Goal: Transaction & Acquisition: Purchase product/service

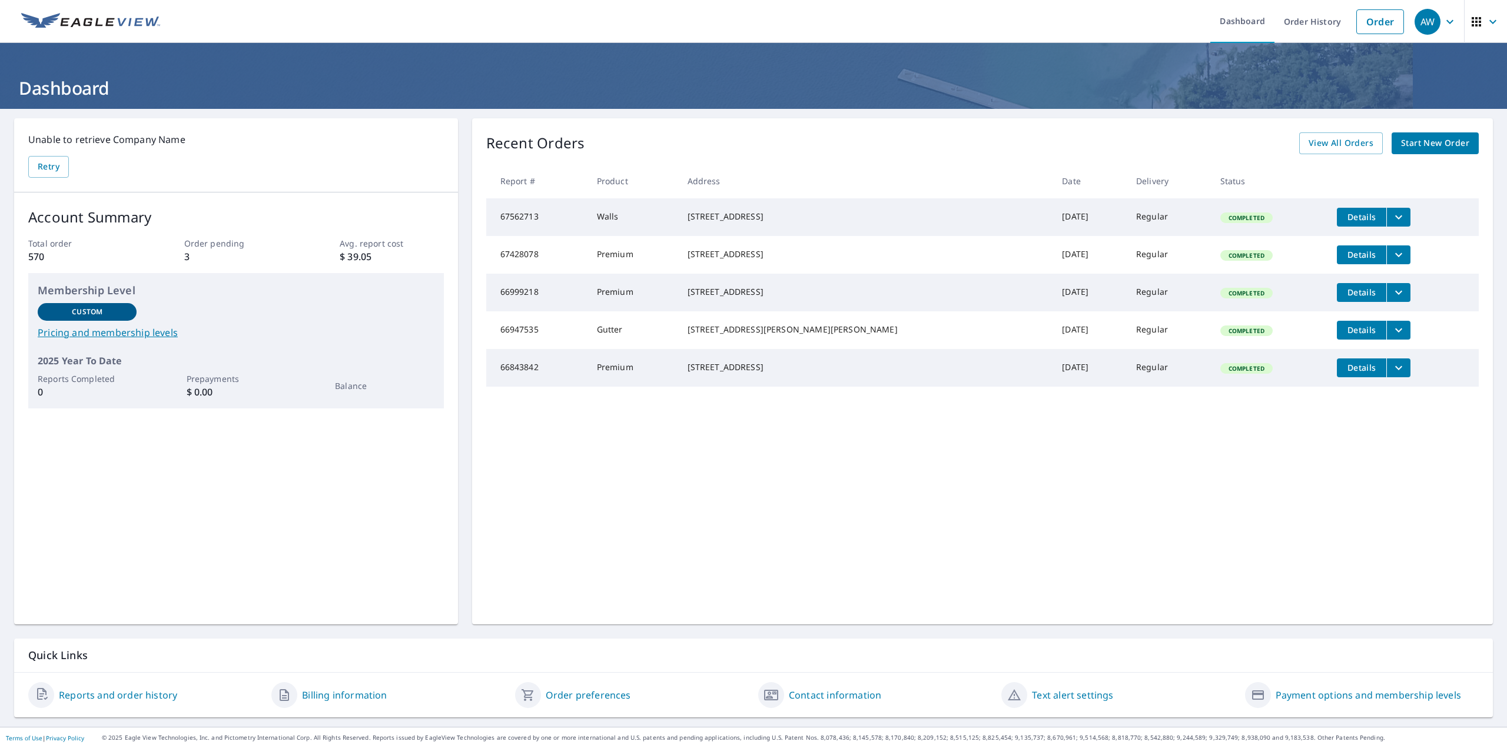
click at [1446, 136] on span "Start New Order" at bounding box center [1435, 143] width 68 height 15
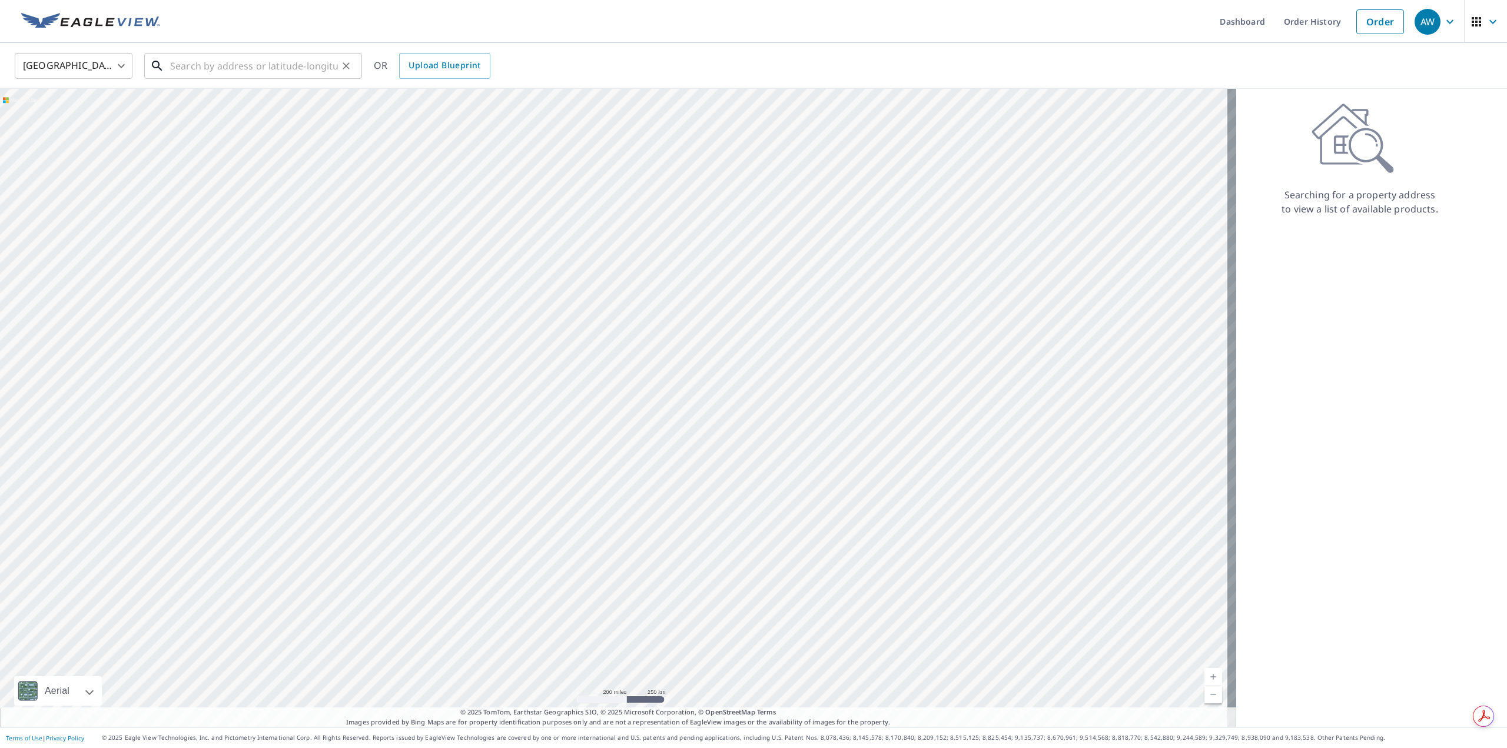
click at [217, 62] on input "text" at bounding box center [254, 65] width 168 height 33
paste input "[STREET_ADDRESS][PERSON_NAME]"
click at [277, 95] on span "32300 White St" at bounding box center [260, 100] width 185 height 14
type input "[STREET_ADDRESS][PERSON_NAME]"
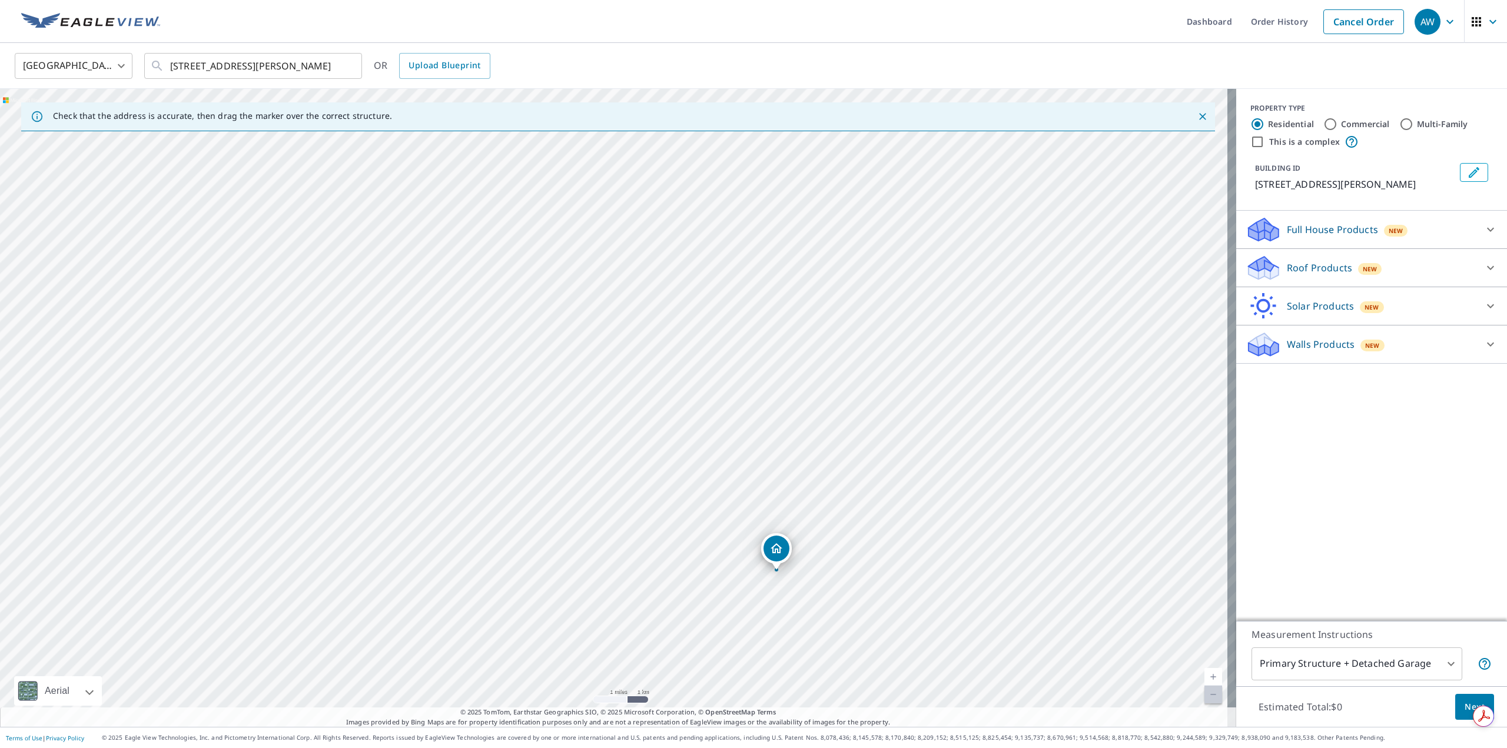
drag, startPoint x: 758, startPoint y: 211, endPoint x: 808, endPoint y: 432, distance: 226.3
click at [809, 438] on div "[STREET_ADDRESS][PERSON_NAME]" at bounding box center [618, 408] width 1237 height 638
click at [810, 436] on div "[STREET_ADDRESS][PERSON_NAME]" at bounding box center [618, 408] width 1237 height 638
drag, startPoint x: 807, startPoint y: 449, endPoint x: 720, endPoint y: 351, distance: 131.8
click at [720, 351] on div "[STREET_ADDRESS][PERSON_NAME]" at bounding box center [618, 408] width 1237 height 638
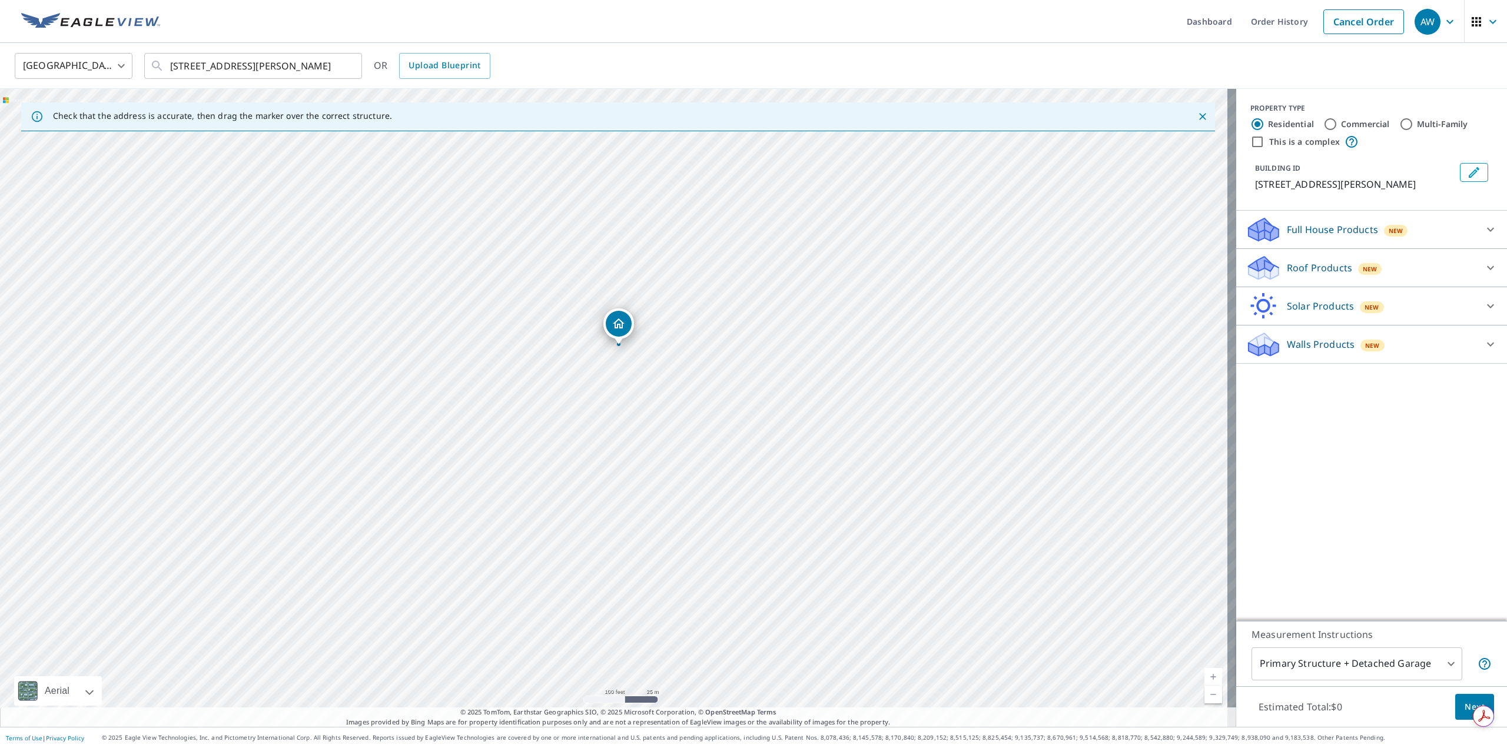
drag, startPoint x: 682, startPoint y: 346, endPoint x: 628, endPoint y: 420, distance: 92.2
click at [628, 420] on div "[STREET_ADDRESS][PERSON_NAME]" at bounding box center [618, 408] width 1237 height 638
click at [1484, 269] on icon at bounding box center [1491, 268] width 14 height 14
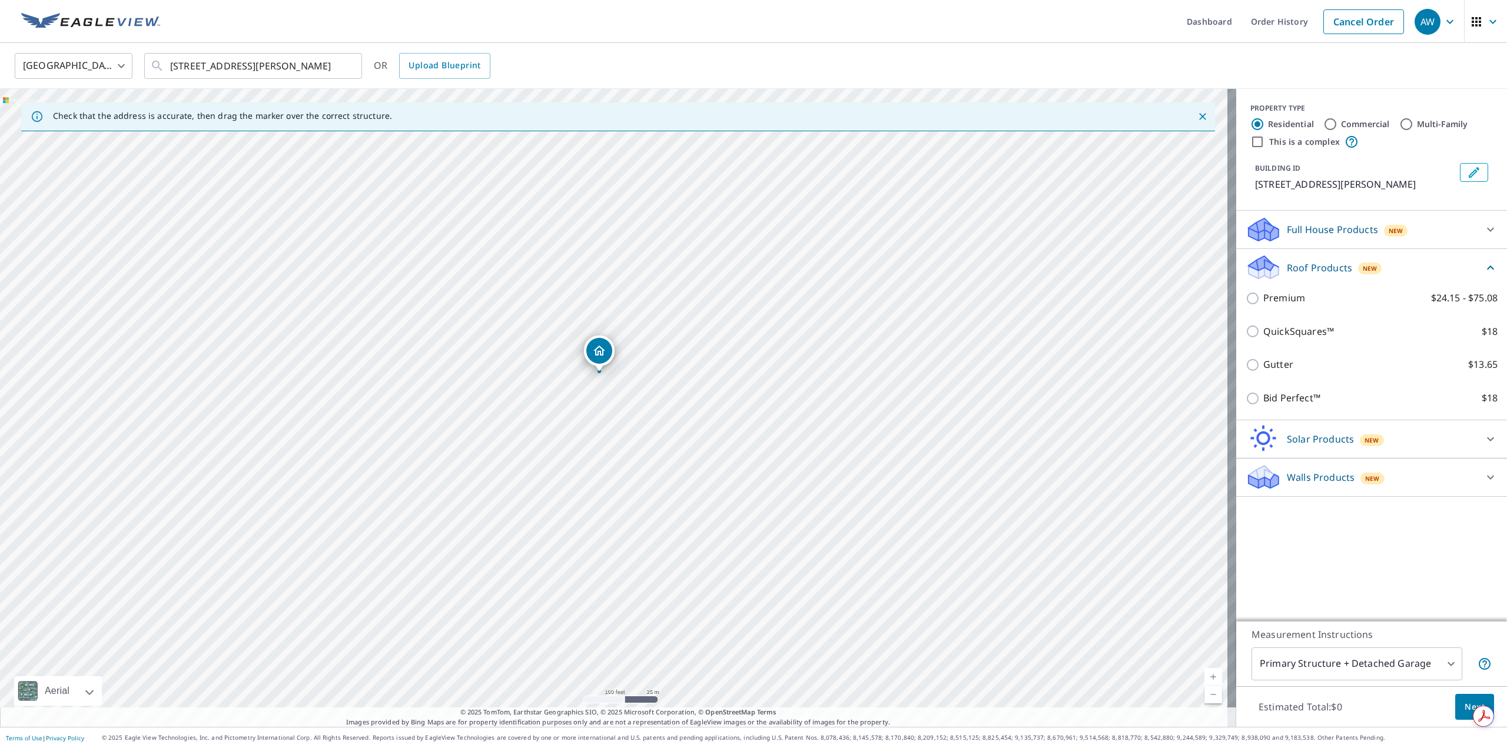
click at [1484, 227] on icon at bounding box center [1491, 230] width 14 height 14
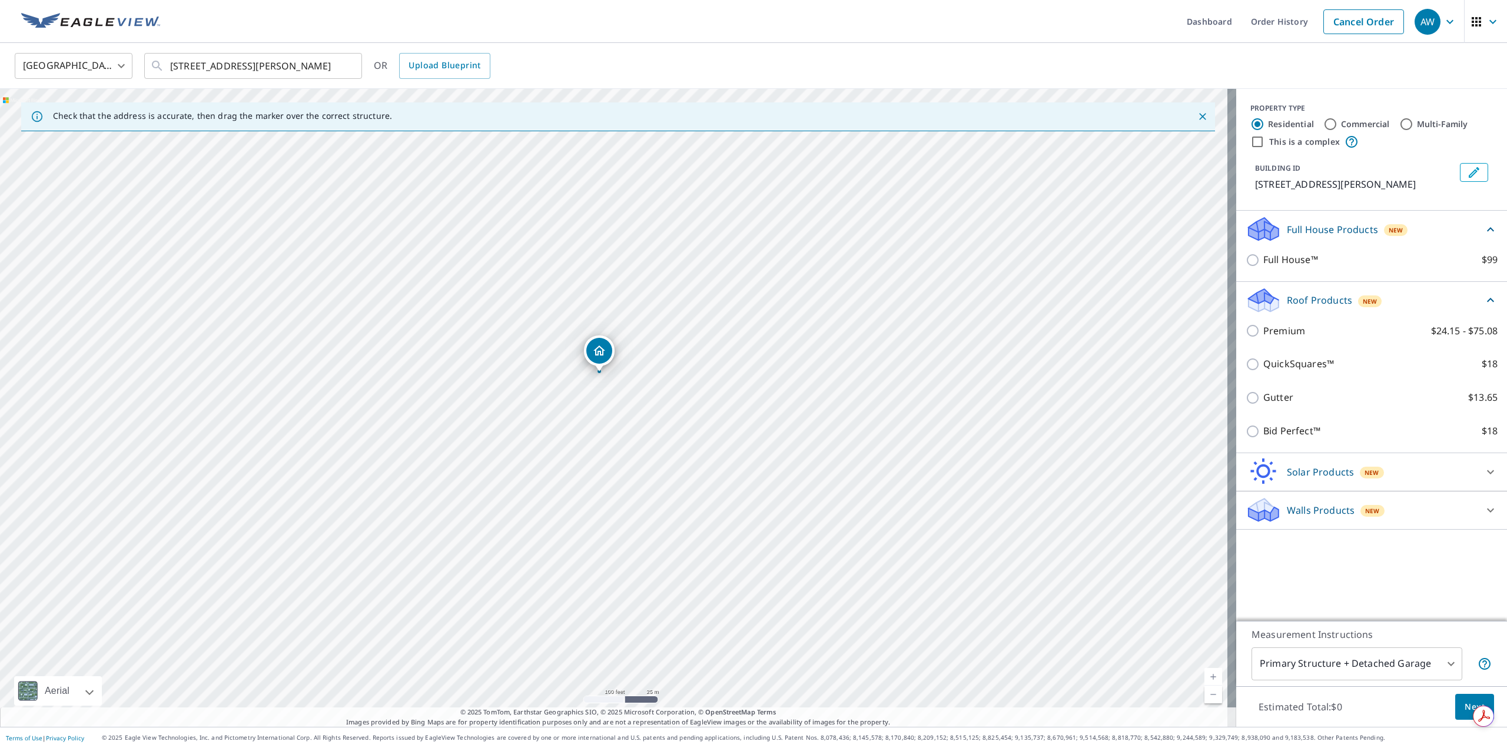
click at [1484, 227] on icon at bounding box center [1491, 230] width 14 height 14
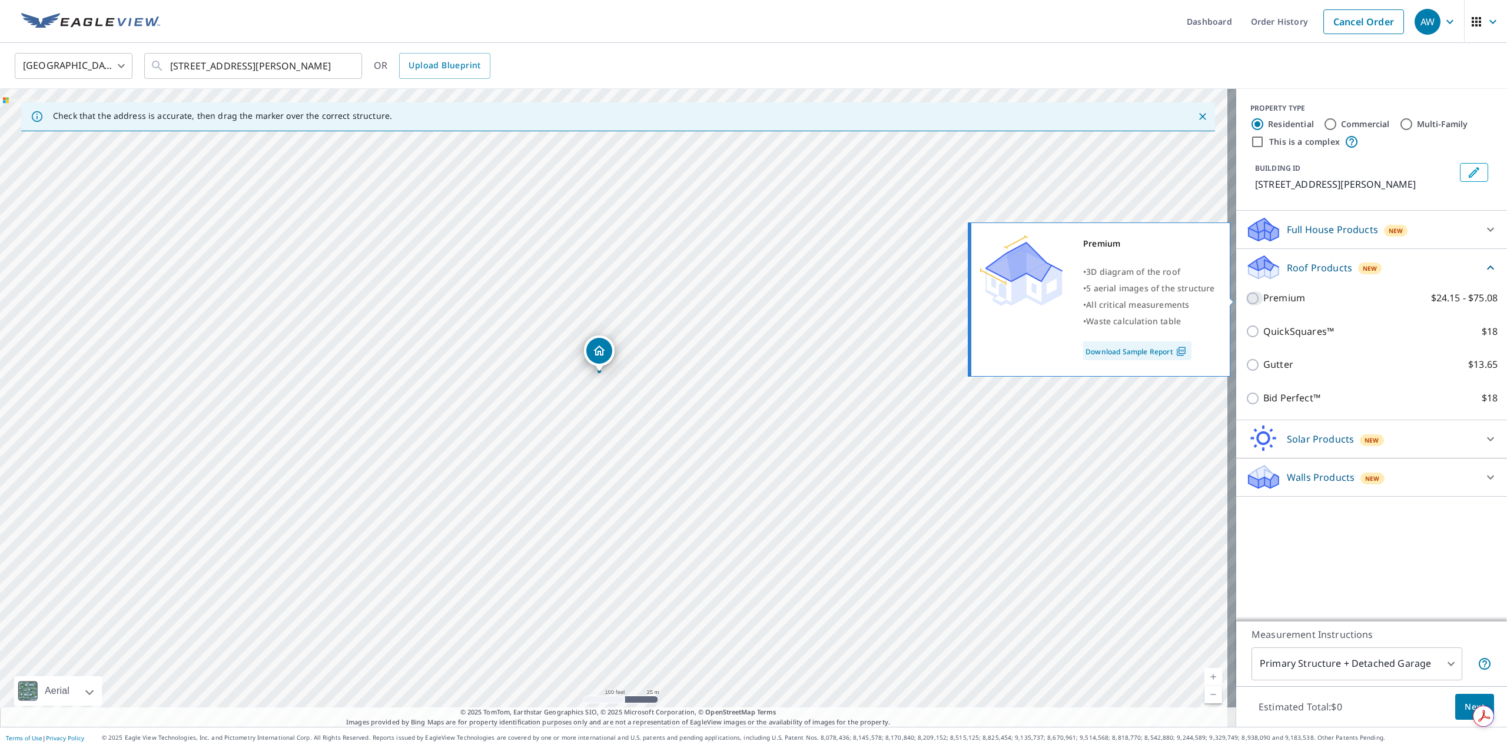
click at [1246, 301] on input "Premium $24.15 - $75.08" at bounding box center [1255, 298] width 18 height 14
checkbox input "true"
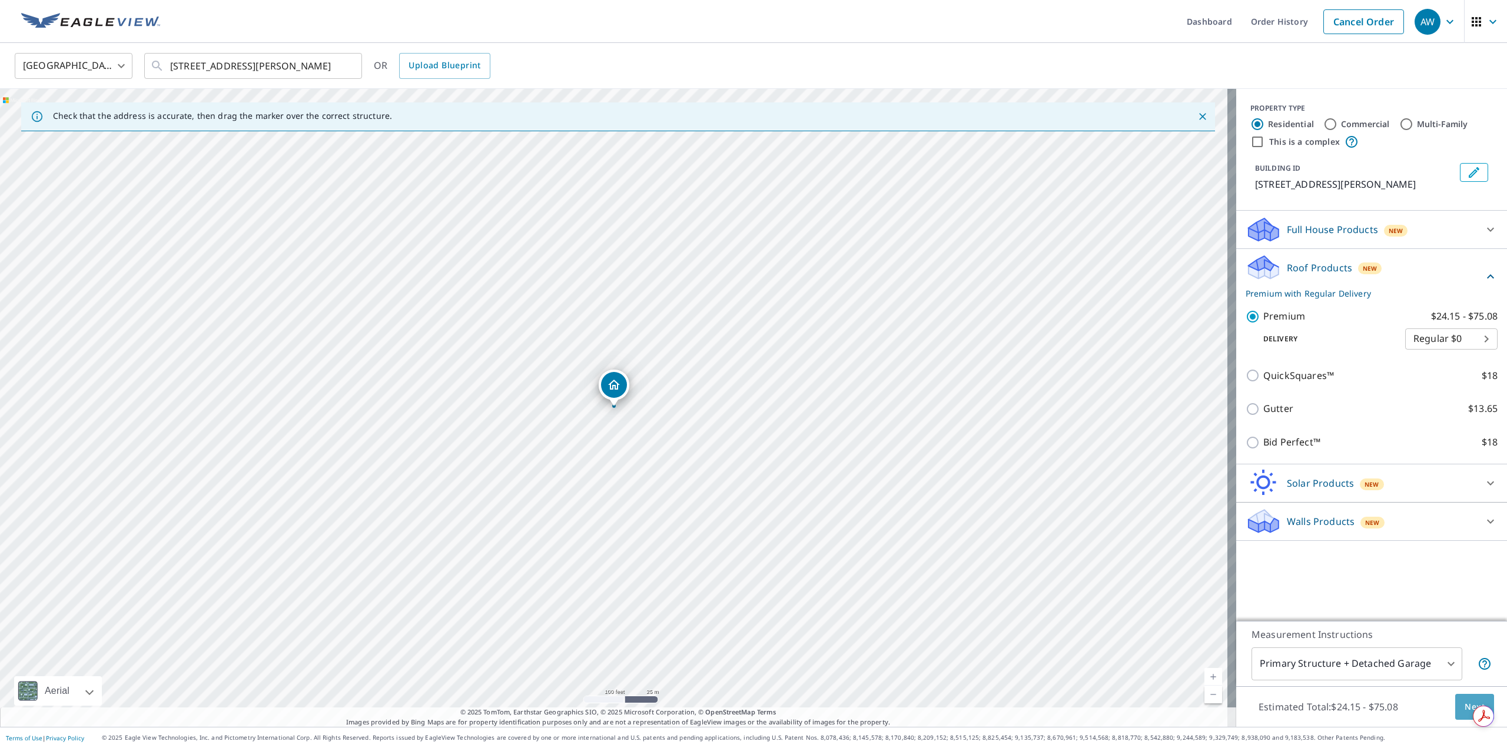
click at [1465, 710] on span "Next" at bounding box center [1475, 707] width 20 height 15
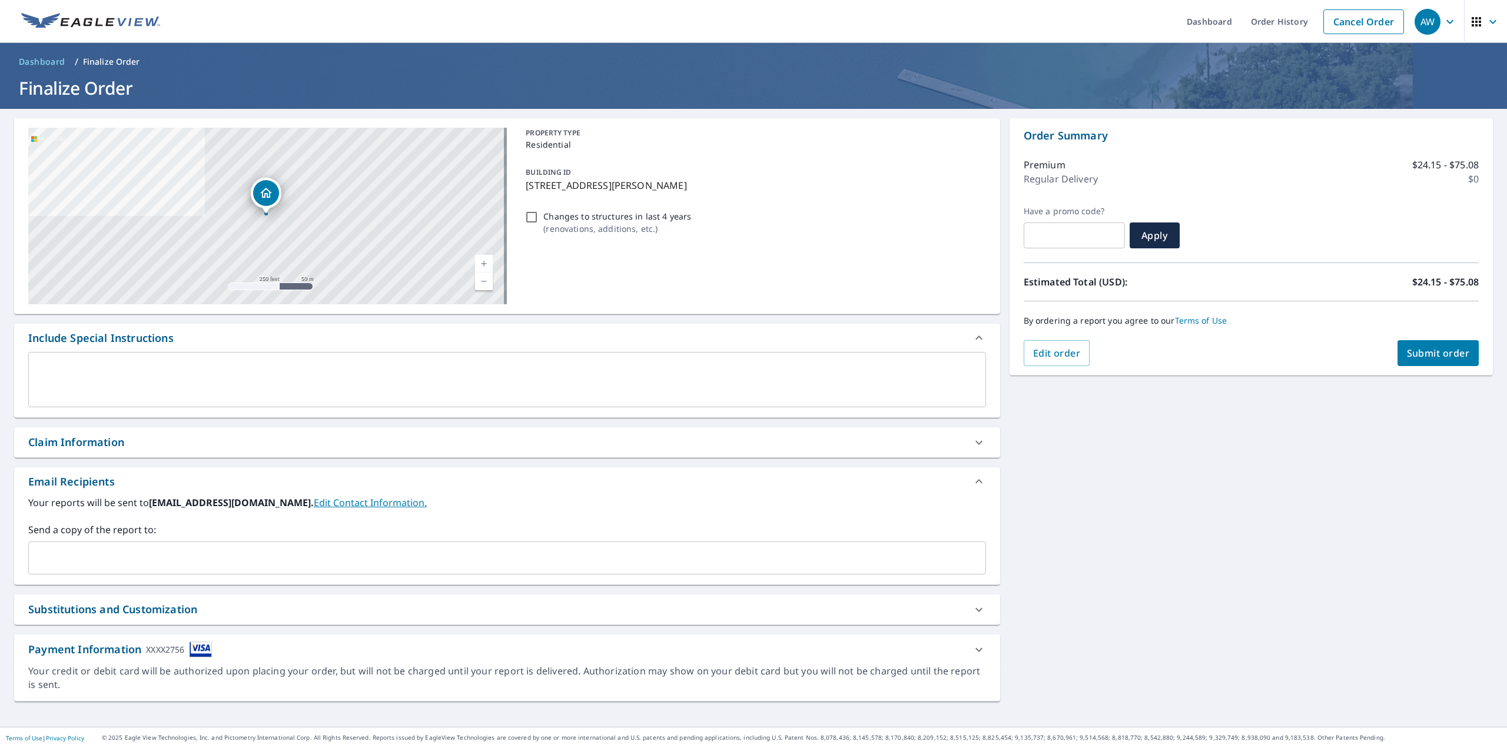
click at [1420, 350] on span "Submit order" at bounding box center [1438, 353] width 63 height 13
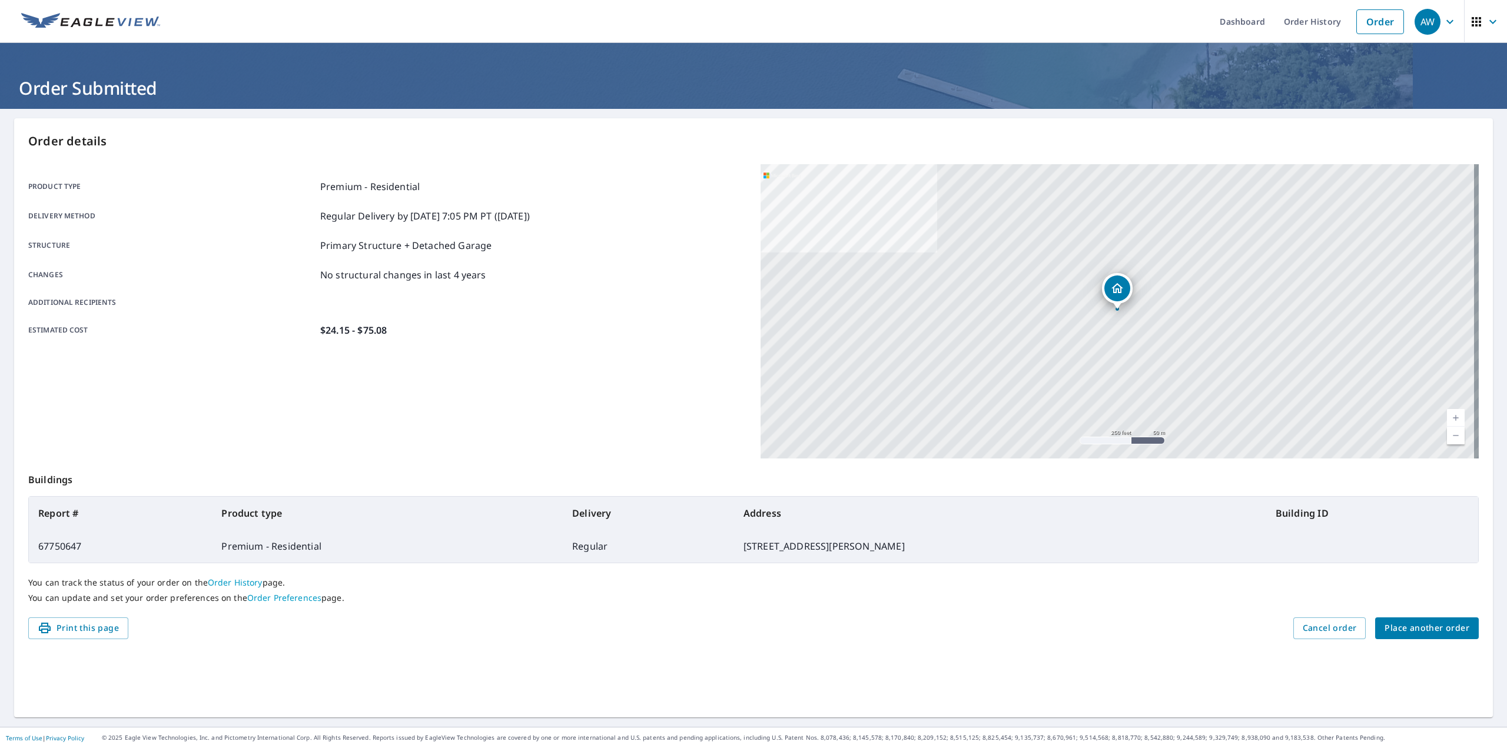
click at [372, 382] on div "Product type Premium - Residential Delivery method Regular Delivery by [DATE] 7…" at bounding box center [387, 311] width 718 height 294
click at [366, 386] on div "Product type Premium - Residential Delivery method Regular Delivery by [DATE] 7…" at bounding box center [387, 311] width 718 height 294
click at [574, 413] on div "Product type Premium - Residential Delivery method Regular Delivery by [DATE] 7…" at bounding box center [387, 311] width 718 height 294
